Goal: Transaction & Acquisition: Purchase product/service

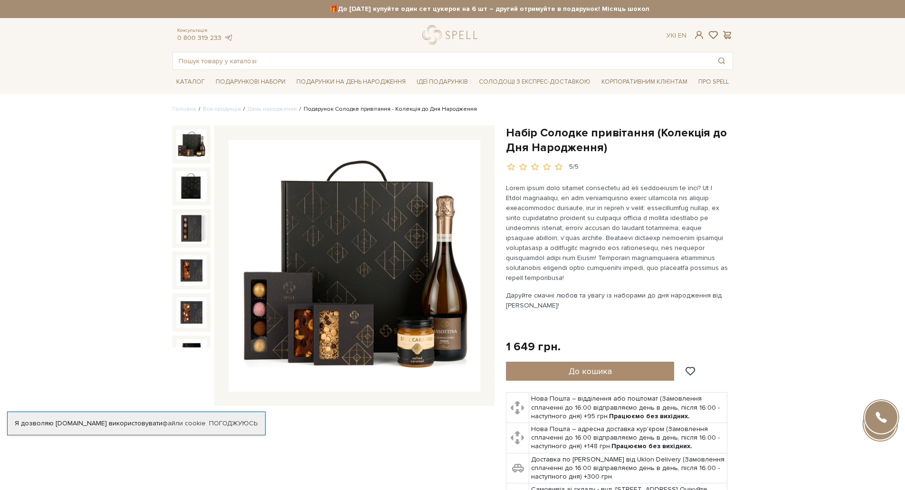
click at [192, 153] on img at bounding box center [191, 144] width 30 height 30
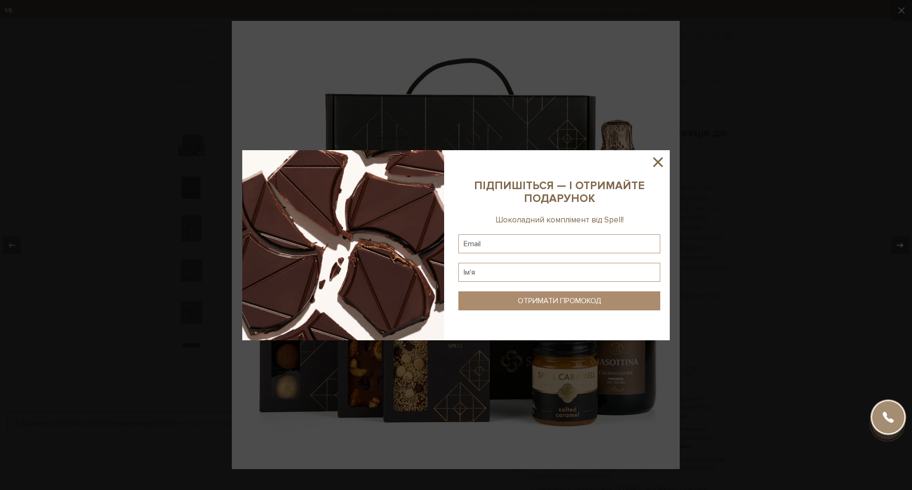
drag, startPoint x: 656, startPoint y: 159, endPoint x: 674, endPoint y: 162, distance: 18.3
click at [656, 162] on icon at bounding box center [658, 162] width 16 height 16
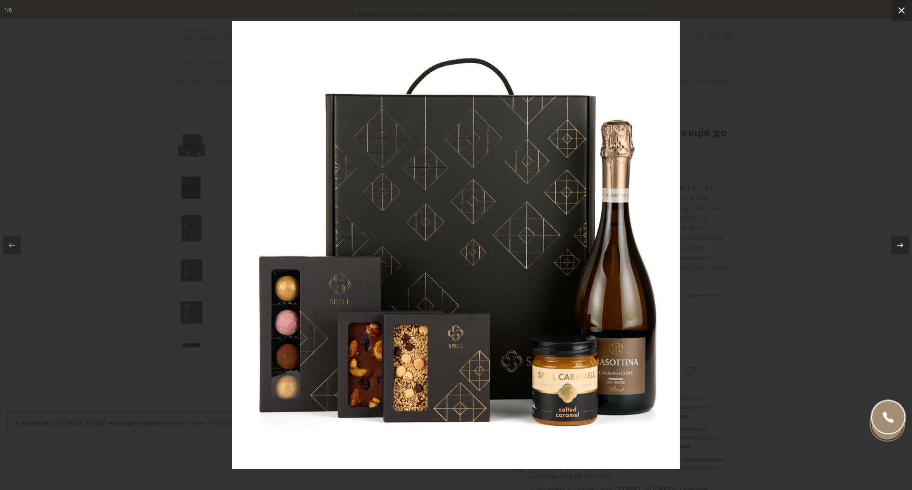
click at [905, 6] on button at bounding box center [902, 10] width 21 height 21
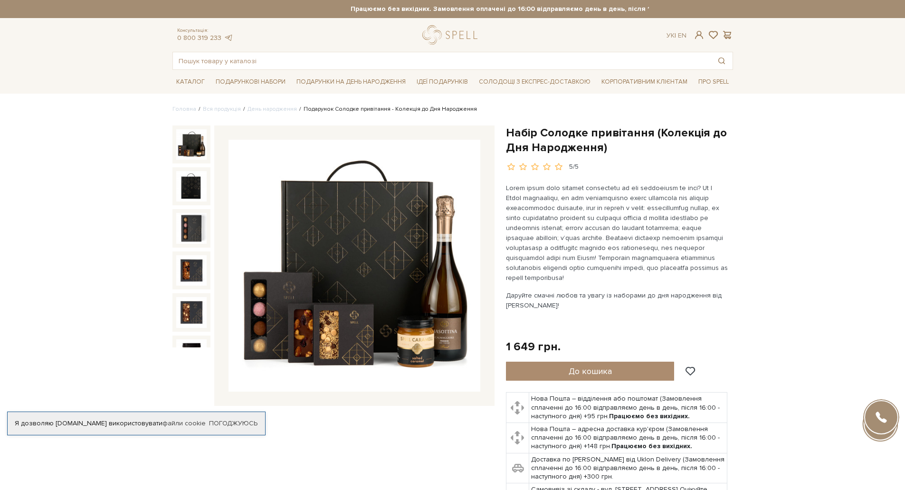
click at [403, 230] on img at bounding box center [355, 266] width 252 height 252
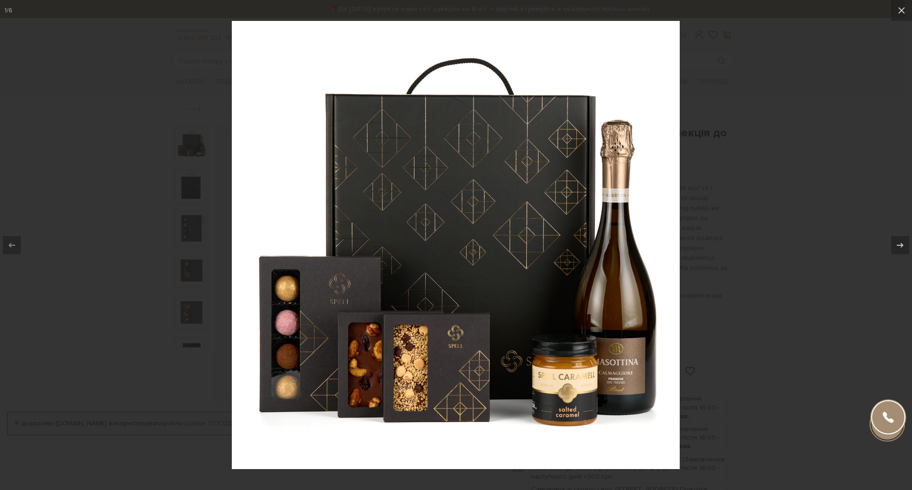
click at [112, 100] on div at bounding box center [456, 245] width 912 height 490
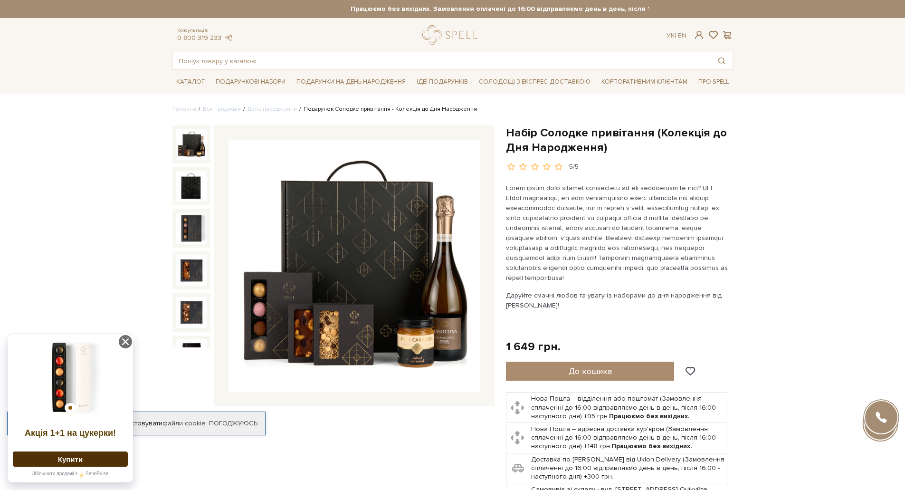
click at [190, 150] on img at bounding box center [191, 144] width 30 height 30
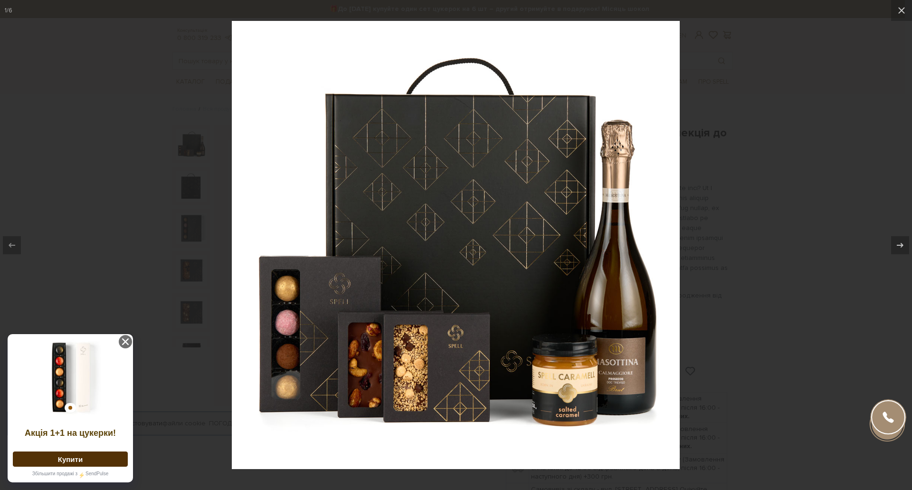
click at [188, 176] on div at bounding box center [456, 245] width 912 height 490
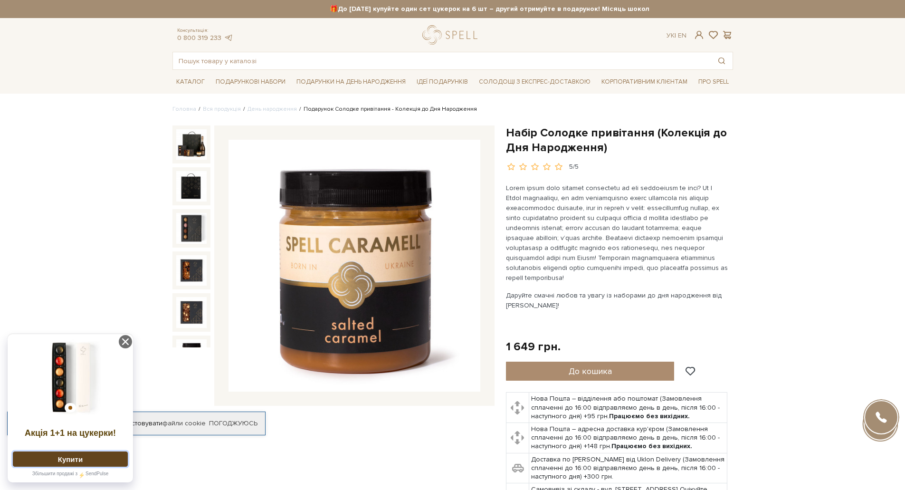
click at [69, 457] on button "Купити" at bounding box center [70, 458] width 115 height 15
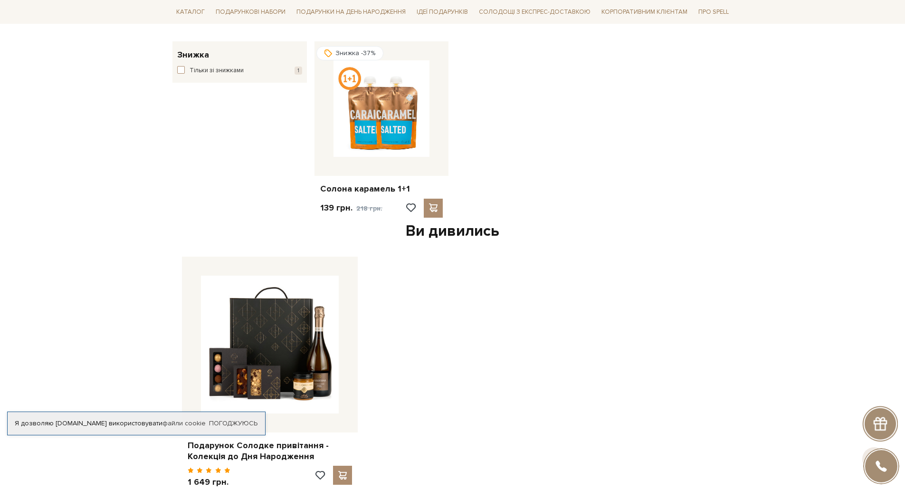
scroll to position [143, 0]
